Goal: Obtain resource: Obtain resource

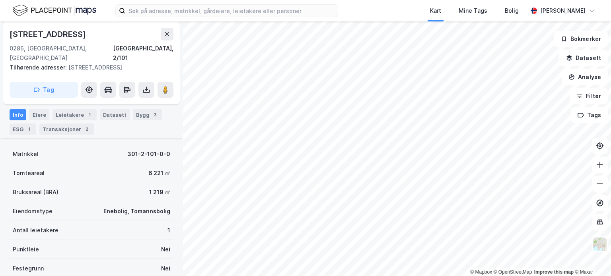
scroll to position [119, 0]
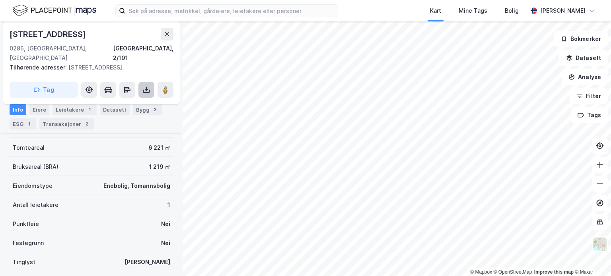
click at [143, 90] on icon at bounding box center [146, 91] width 7 height 3
click at [117, 103] on div "Last ned grunnbok" at bounding box center [107, 106] width 46 height 6
